Goal: Navigation & Orientation: Find specific page/section

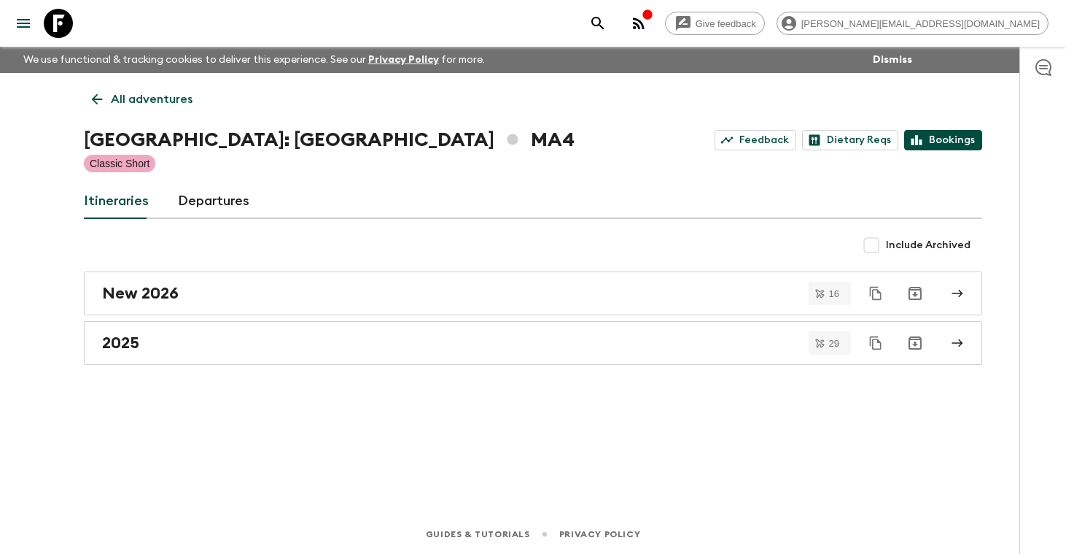
click at [942, 140] on link "Bookings" at bounding box center [943, 140] width 78 height 20
click at [161, 96] on p "All adventures" at bounding box center [152, 99] width 82 height 18
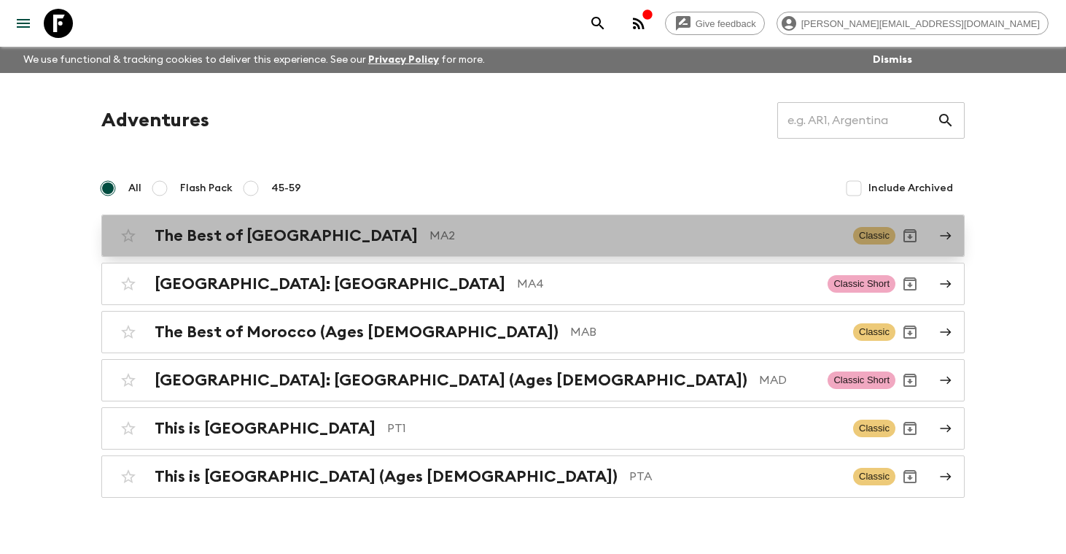
click at [430, 230] on p "MA2" at bounding box center [636, 236] width 412 height 18
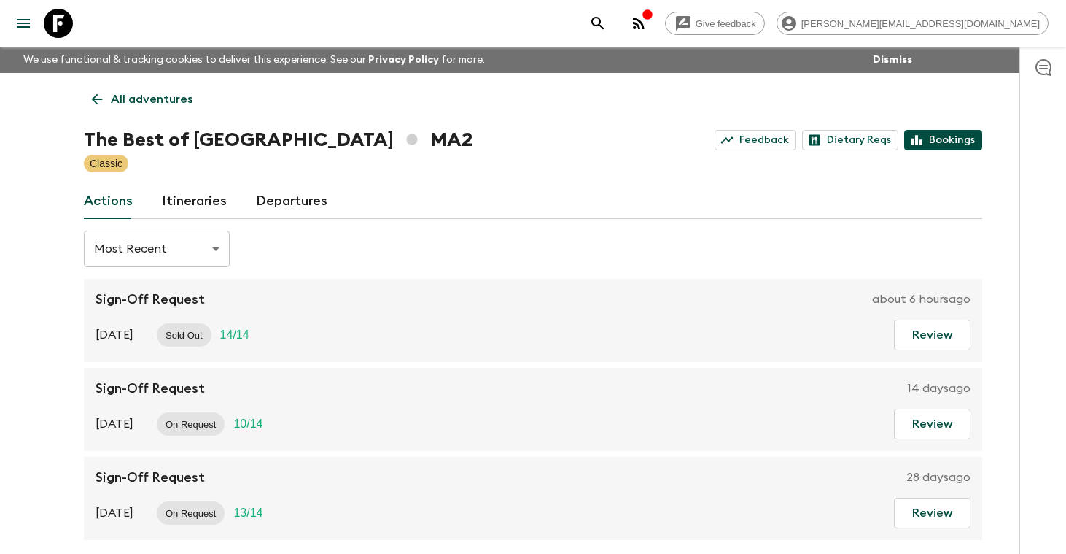
click at [957, 143] on link "Bookings" at bounding box center [943, 140] width 78 height 20
click at [159, 96] on p "All adventures" at bounding box center [152, 99] width 82 height 18
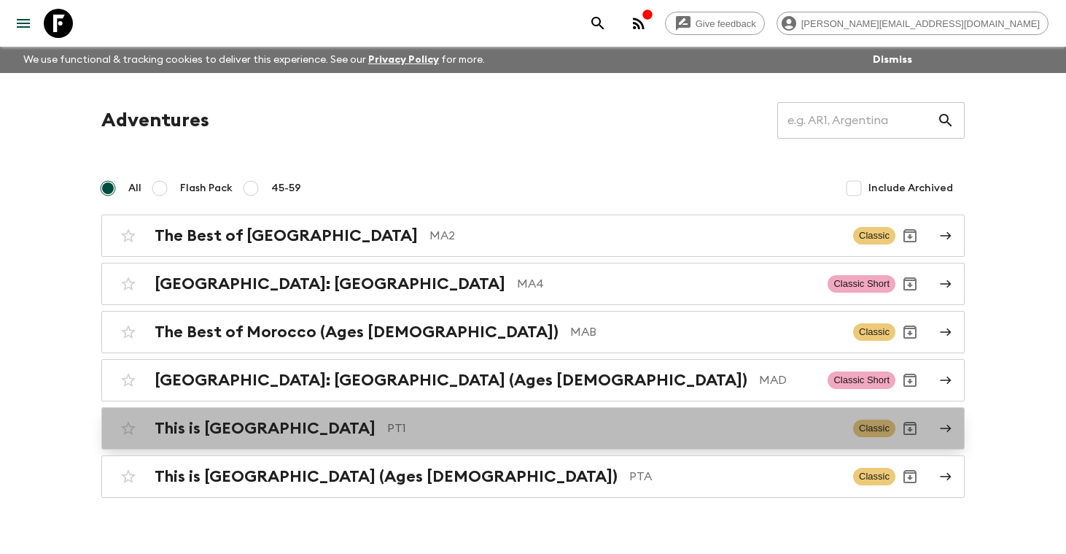
click at [237, 436] on h2 "This is [GEOGRAPHIC_DATA]" at bounding box center [265, 428] width 221 height 19
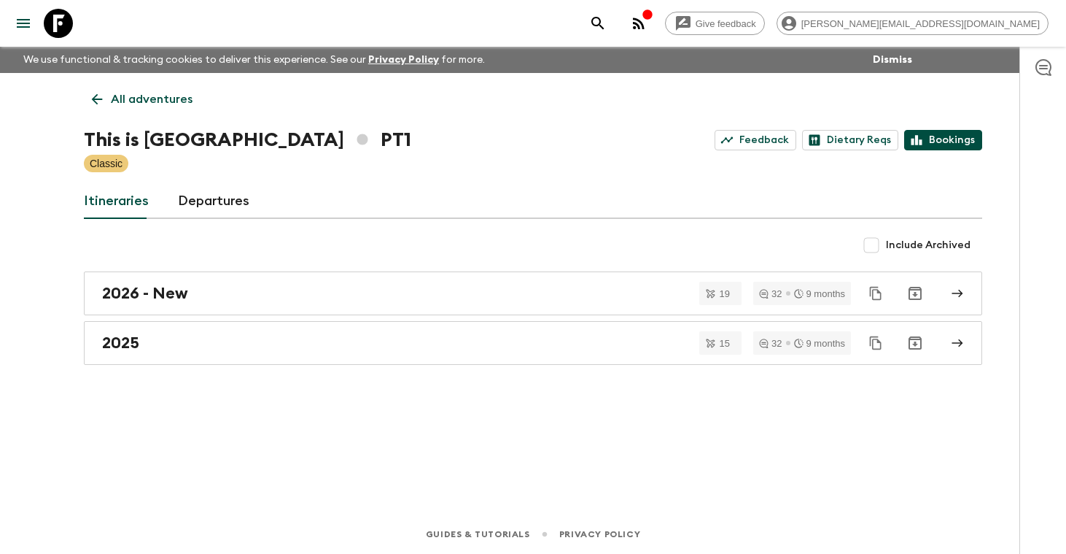
click at [947, 143] on link "Bookings" at bounding box center [943, 140] width 78 height 20
